Goal: Find specific page/section: Find specific page/section

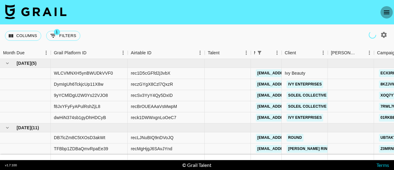
click at [384, 15] on icon "open drawer" at bounding box center [386, 12] width 7 height 7
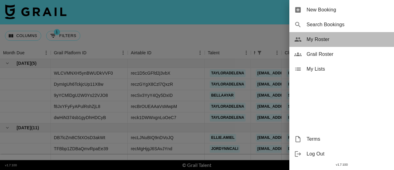
click at [315, 46] on div "My Roster" at bounding box center [341, 39] width 105 height 15
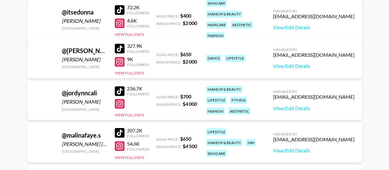
scroll to position [478, 0]
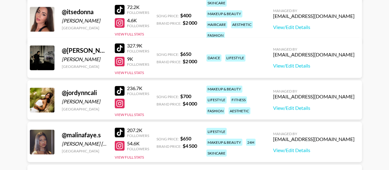
click at [126, 5] on link at bounding box center [121, 10] width 12 height 10
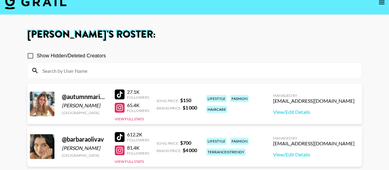
scroll to position [10, 0]
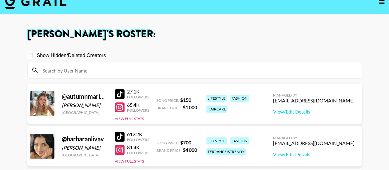
click at [121, 107] on div at bounding box center [120, 107] width 10 height 10
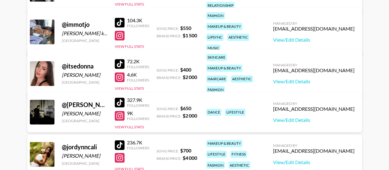
scroll to position [424, 0]
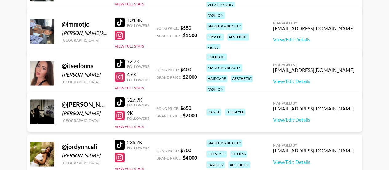
click at [120, 18] on div at bounding box center [120, 22] width 10 height 10
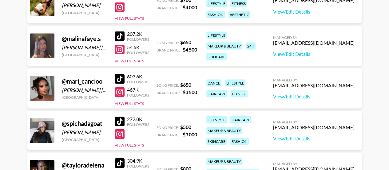
scroll to position [616, 0]
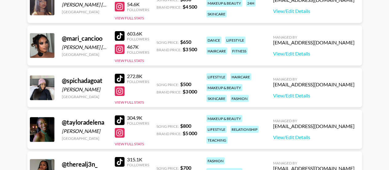
click at [119, 77] on div at bounding box center [120, 79] width 10 height 10
click at [120, 90] on div at bounding box center [120, 91] width 10 height 10
